Goal: Find specific page/section: Find specific page/section

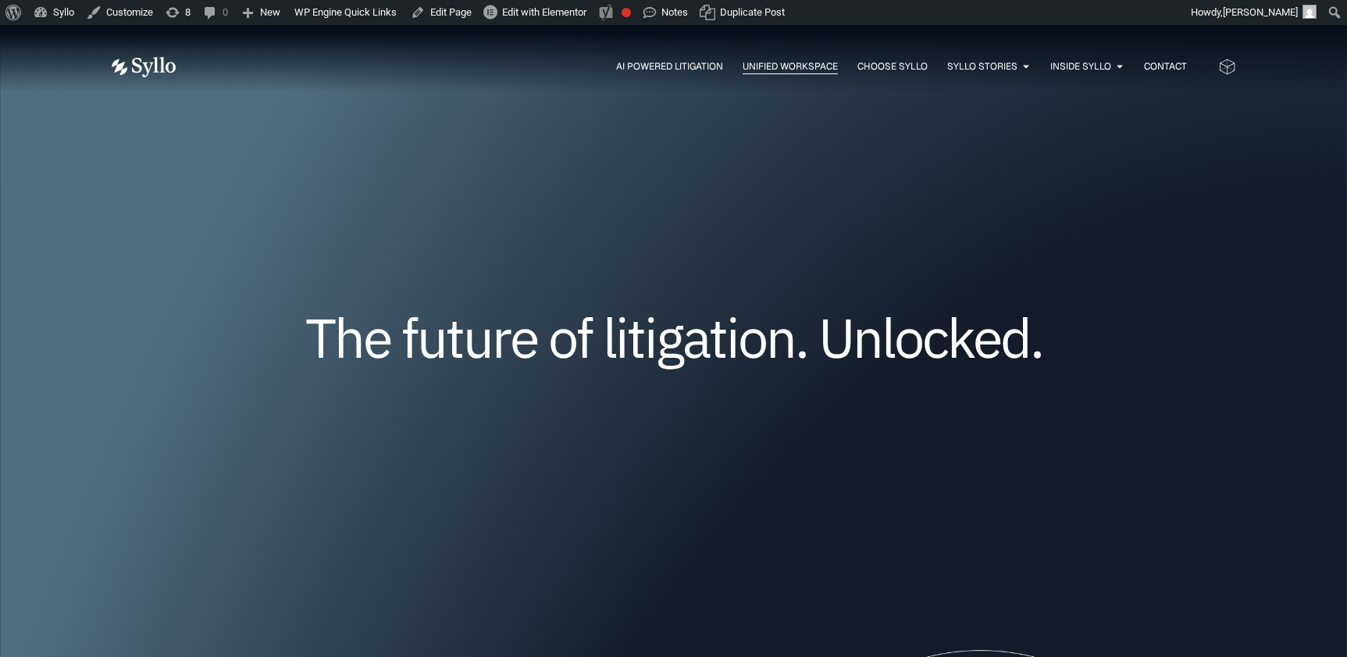
click at [784, 66] on span "Unified Workspace" at bounding box center [790, 66] width 95 height 14
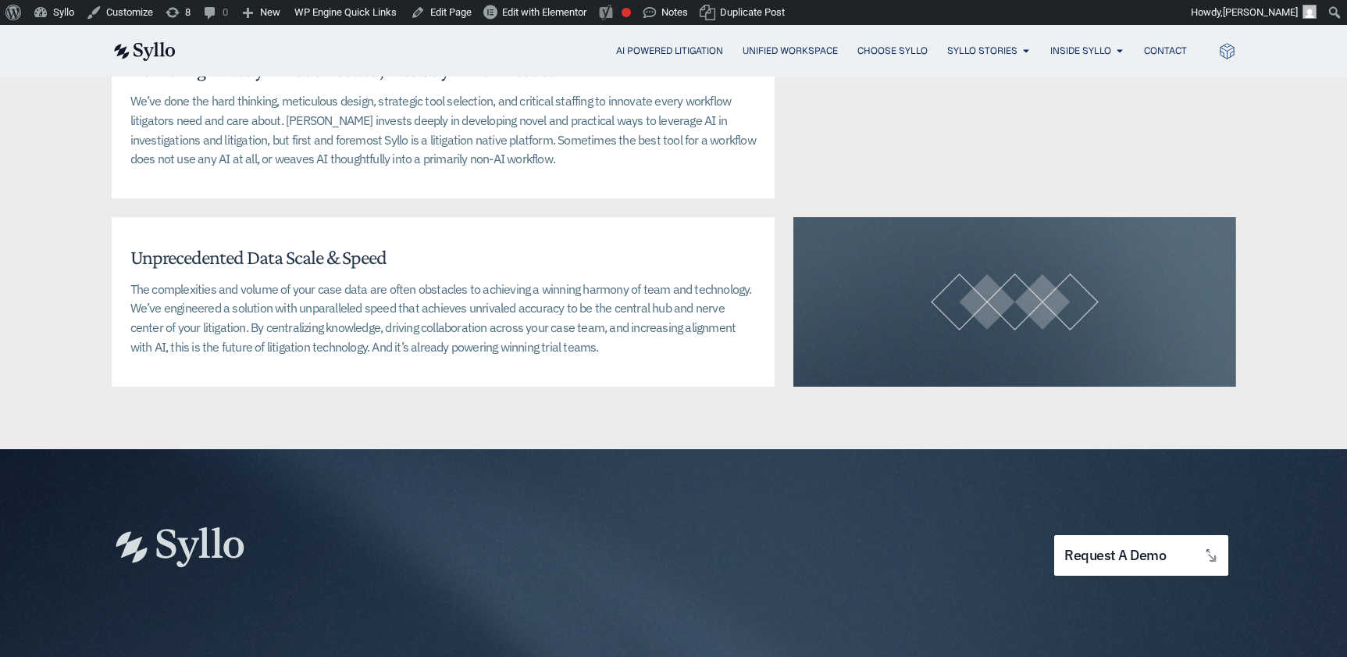
scroll to position [3798, 0]
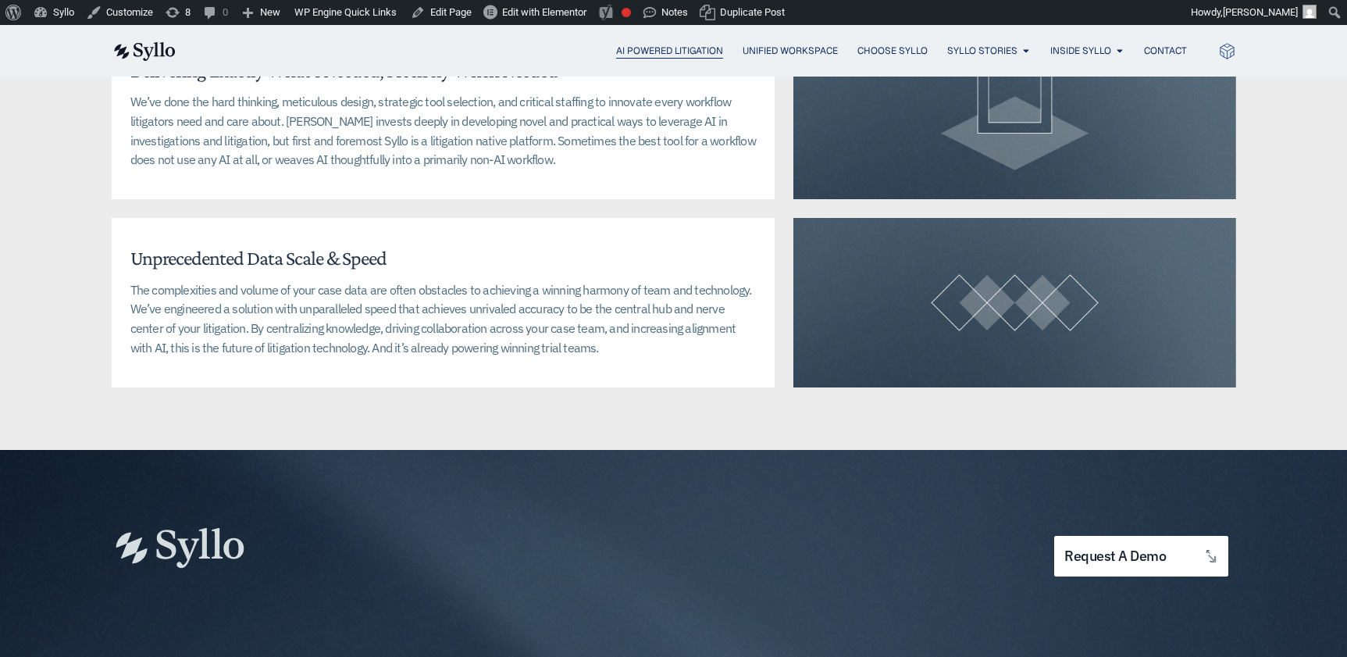
click at [671, 55] on span "AI Powered Litigation" at bounding box center [669, 51] width 107 height 14
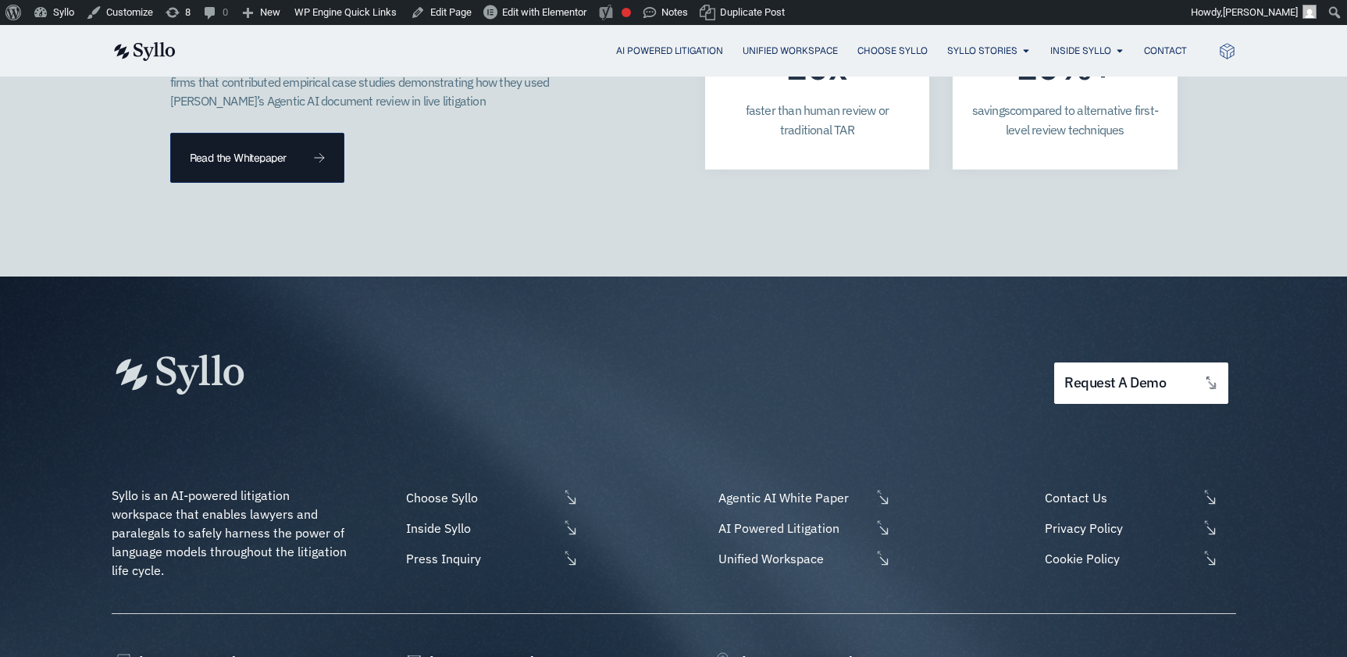
scroll to position [4519, 0]
click at [773, 46] on span "Unified Workspace" at bounding box center [790, 51] width 95 height 14
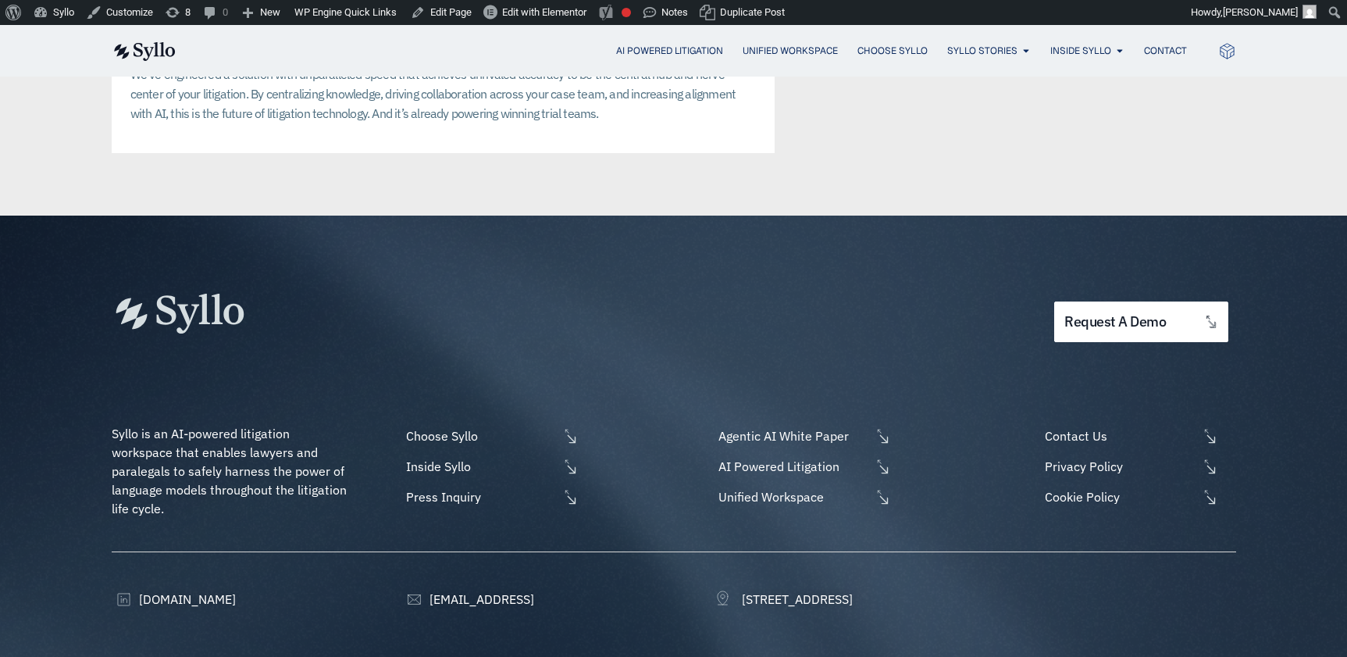
scroll to position [4033, 0]
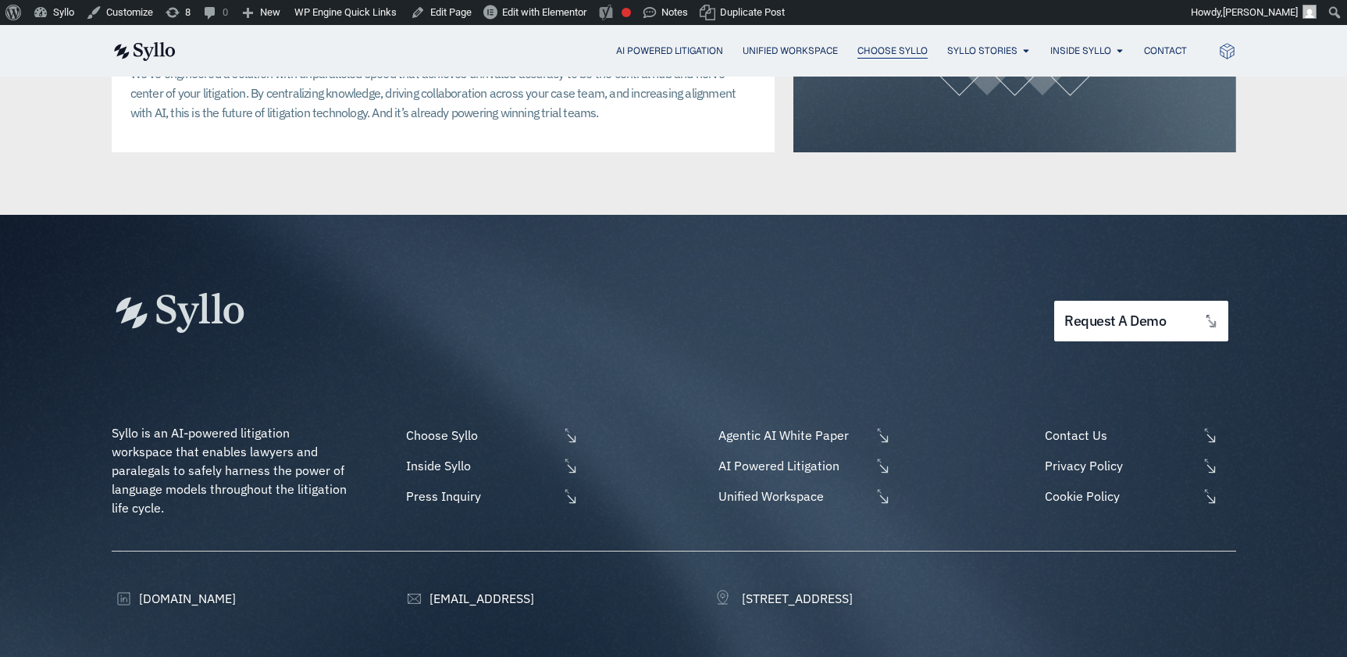
click at [884, 47] on span "Choose Syllo" at bounding box center [893, 51] width 70 height 14
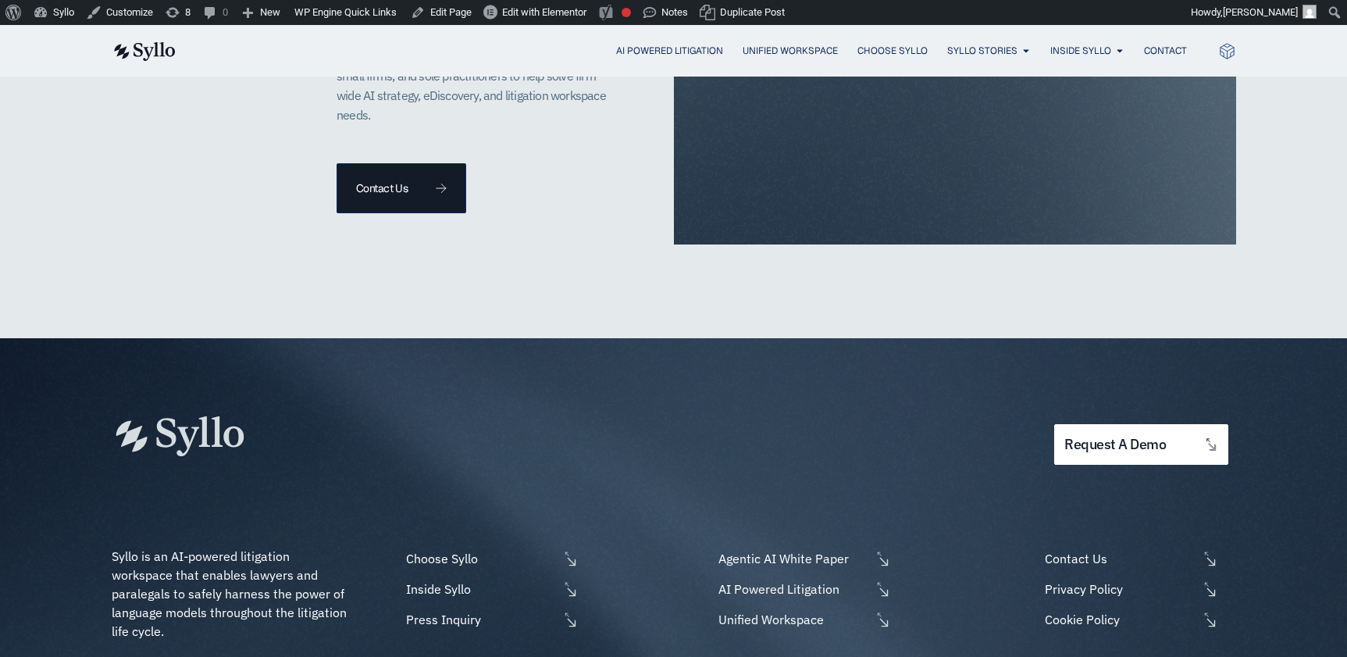
scroll to position [3633, 0]
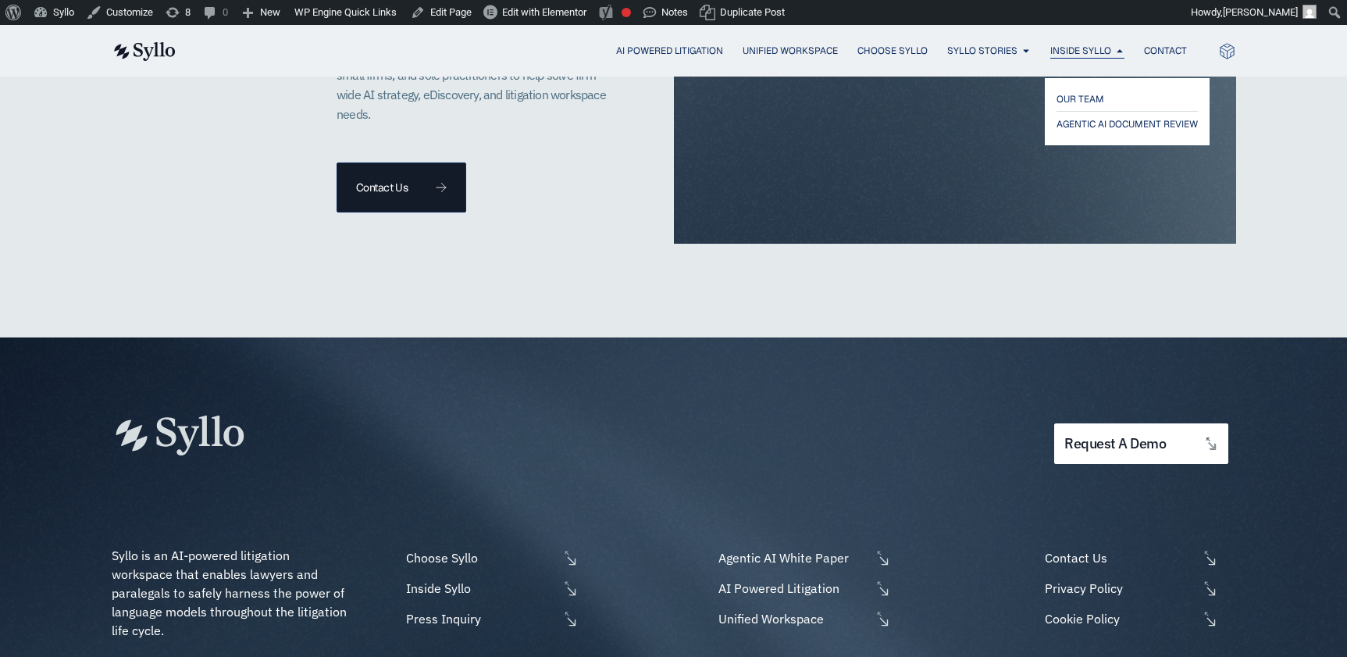
click at [1094, 48] on span "Inside Syllo" at bounding box center [1081, 51] width 61 height 14
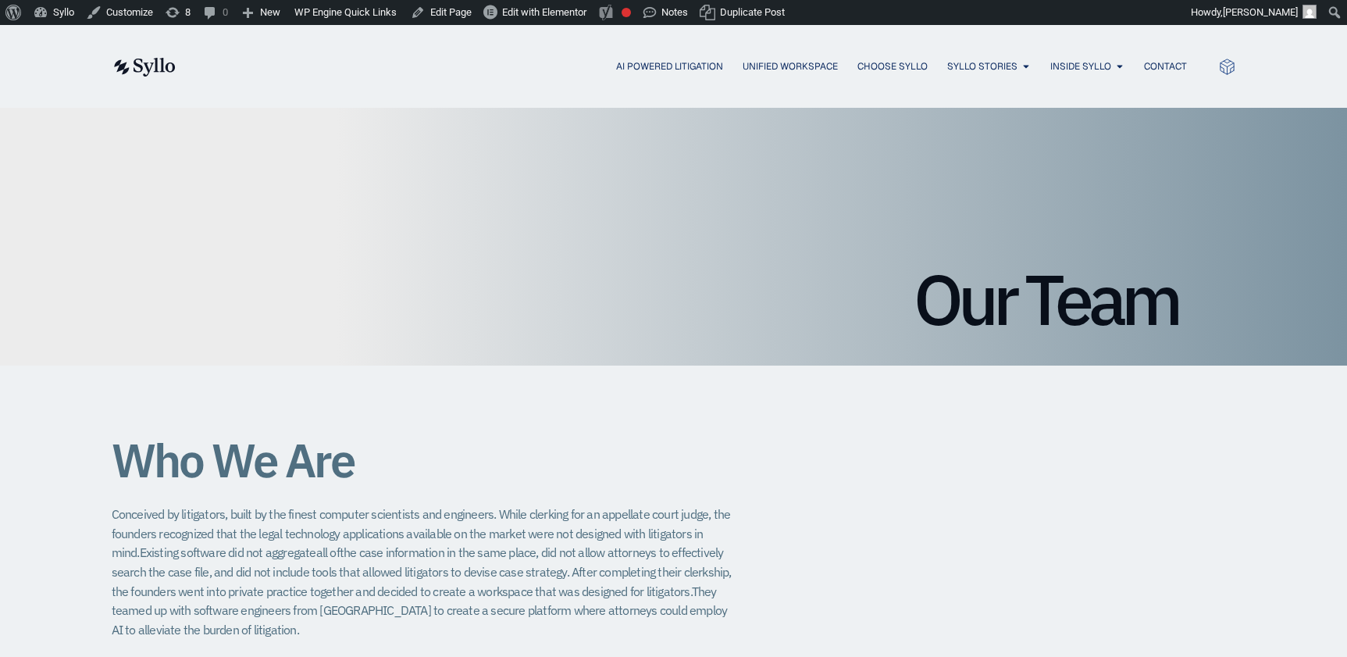
click at [159, 65] on img at bounding box center [144, 67] width 64 height 19
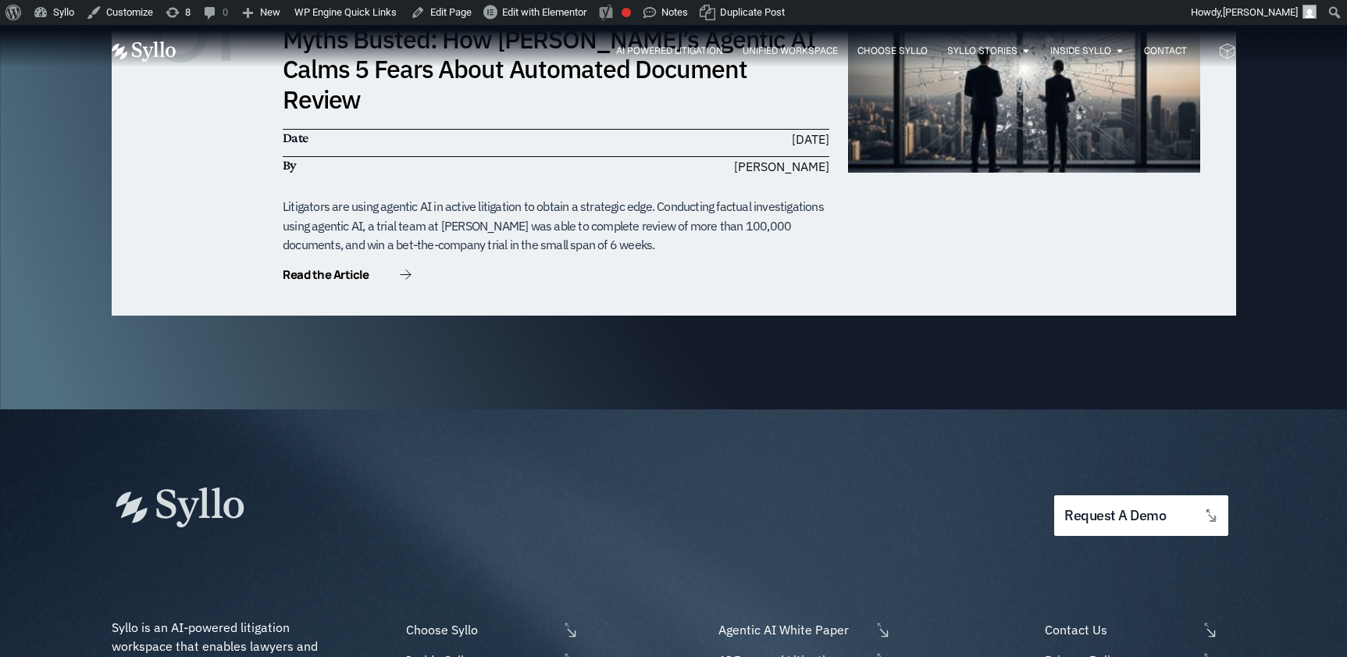
scroll to position [4880, 0]
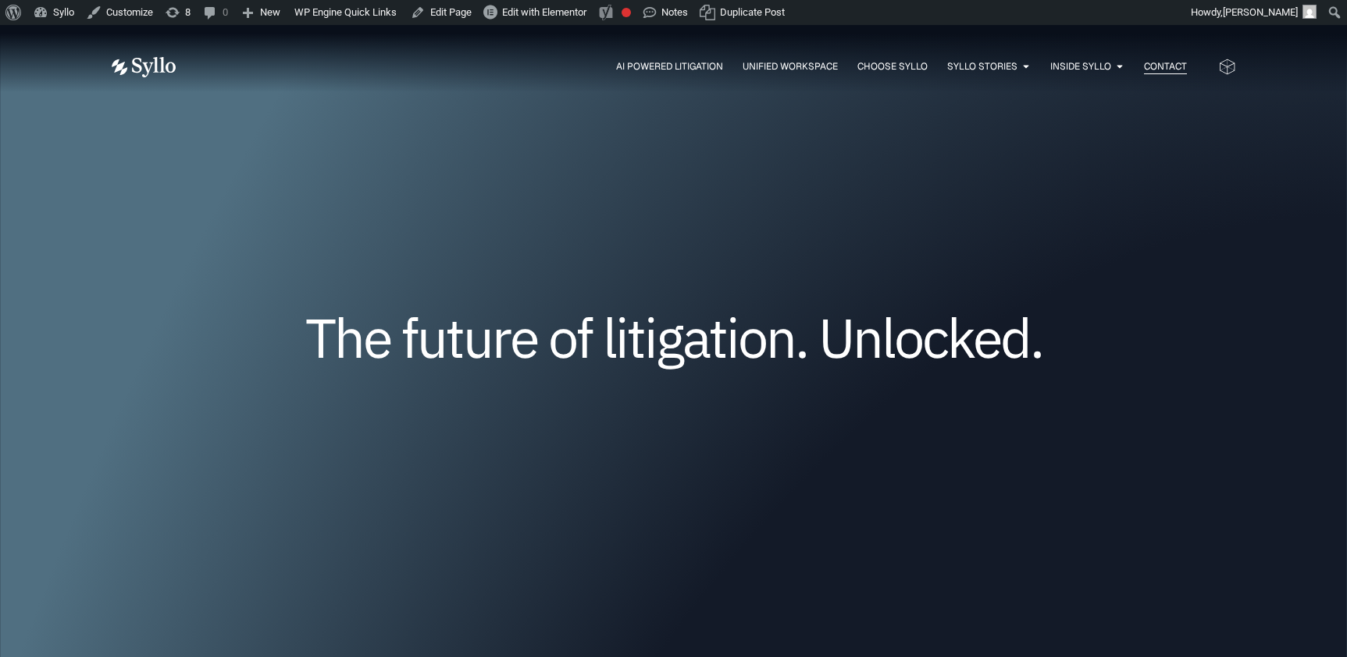
click at [1160, 70] on span "Contact" at bounding box center [1165, 66] width 43 height 14
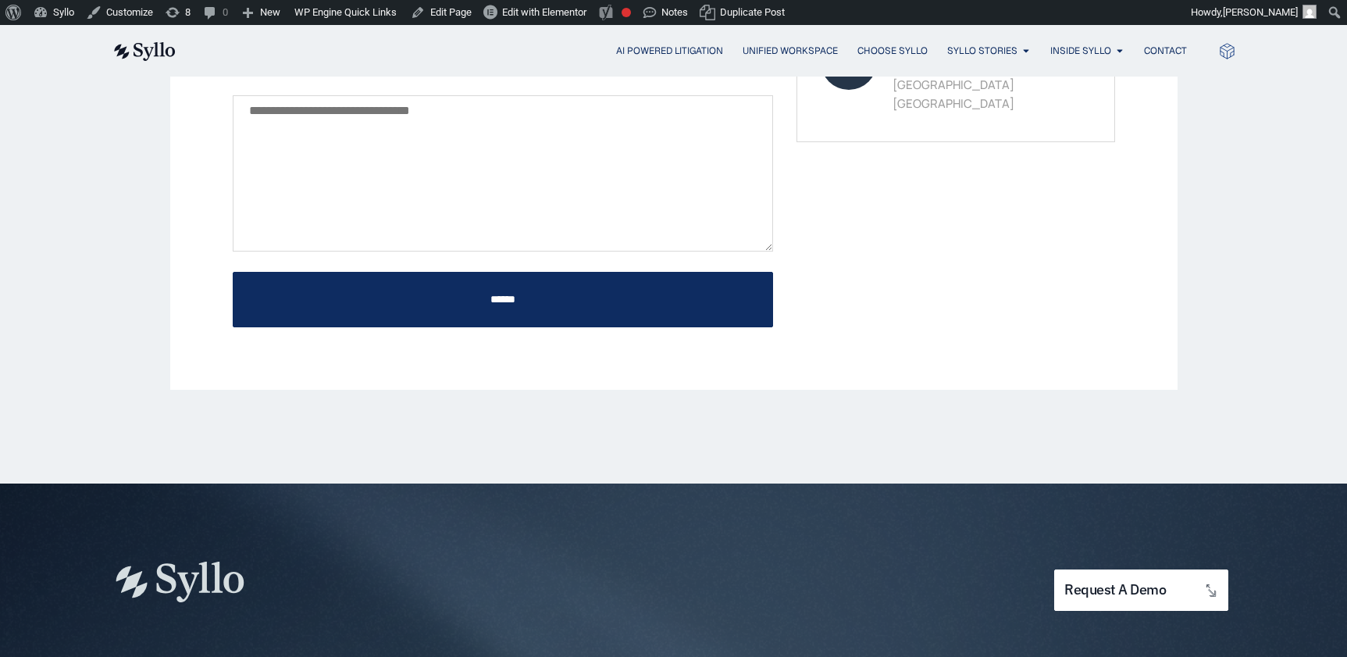
scroll to position [926, 0]
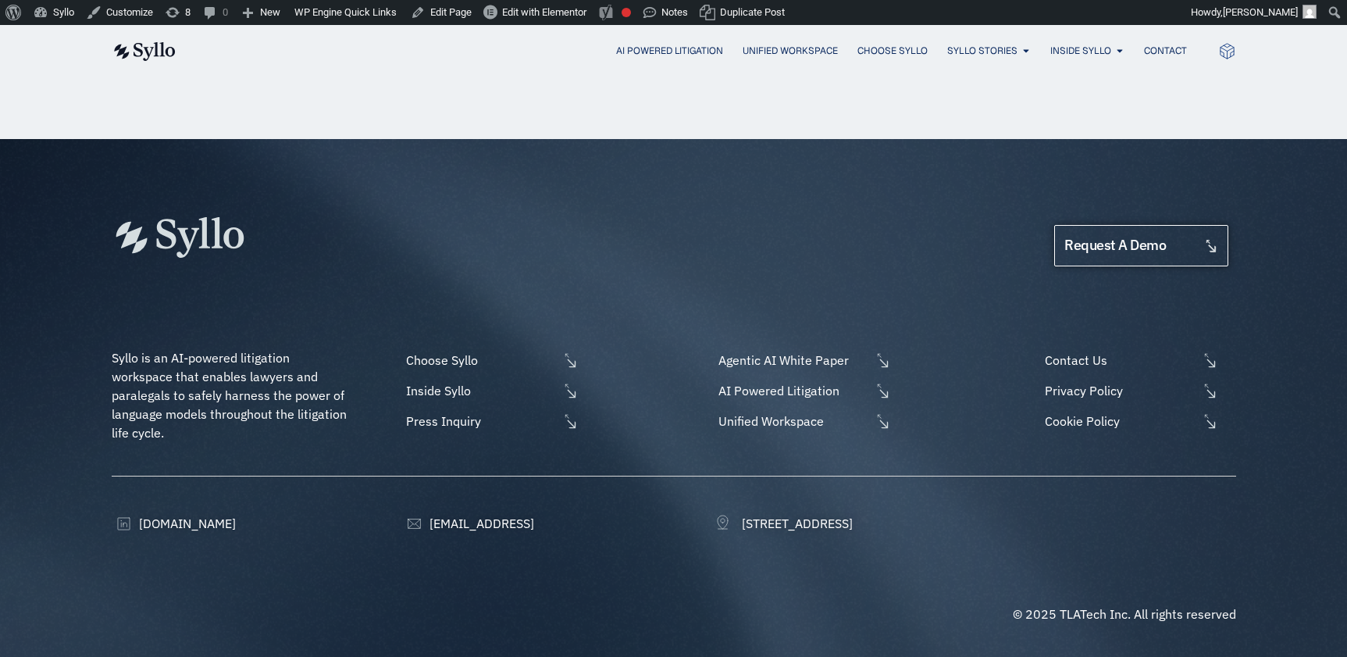
click at [1137, 252] on span "request a demo" at bounding box center [1116, 245] width 102 height 15
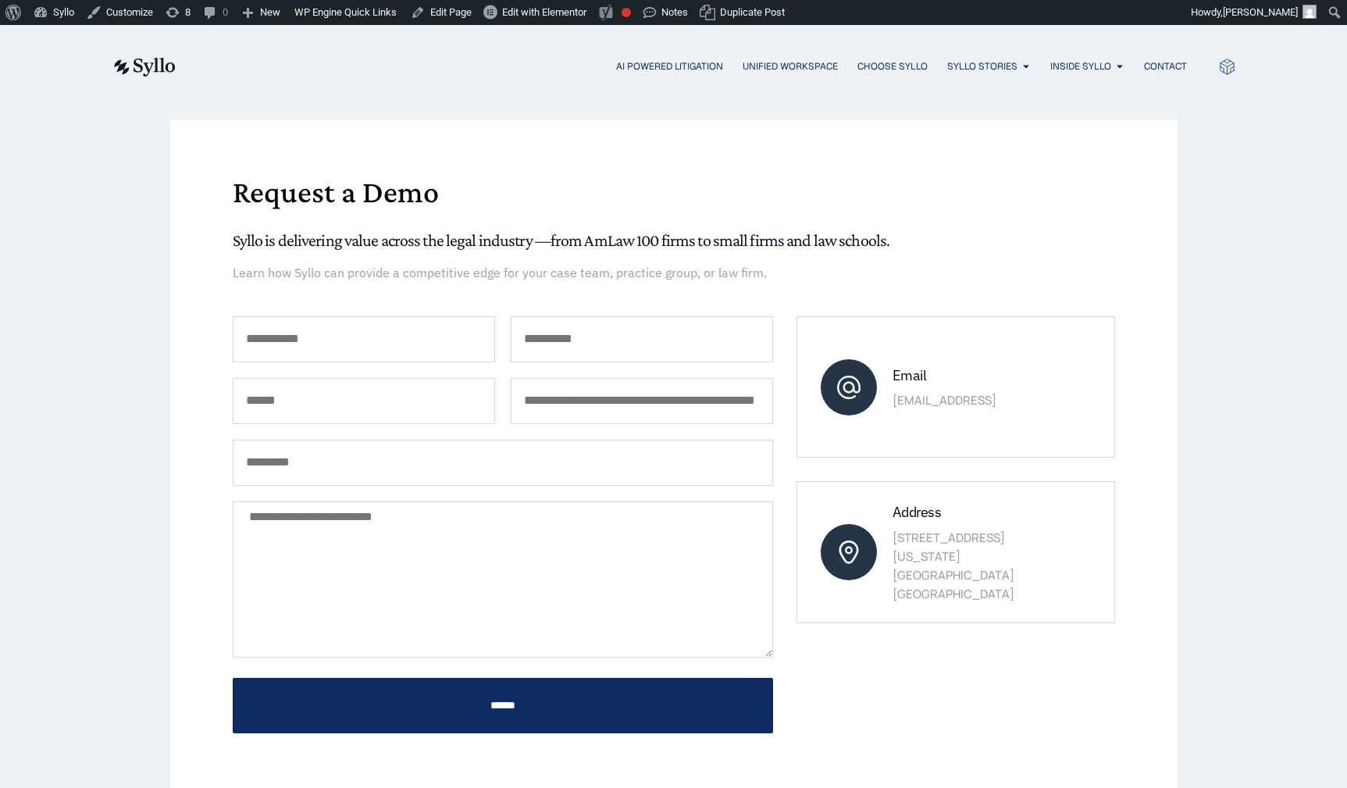
scroll to position [43, 0]
